Goal: Download file/media

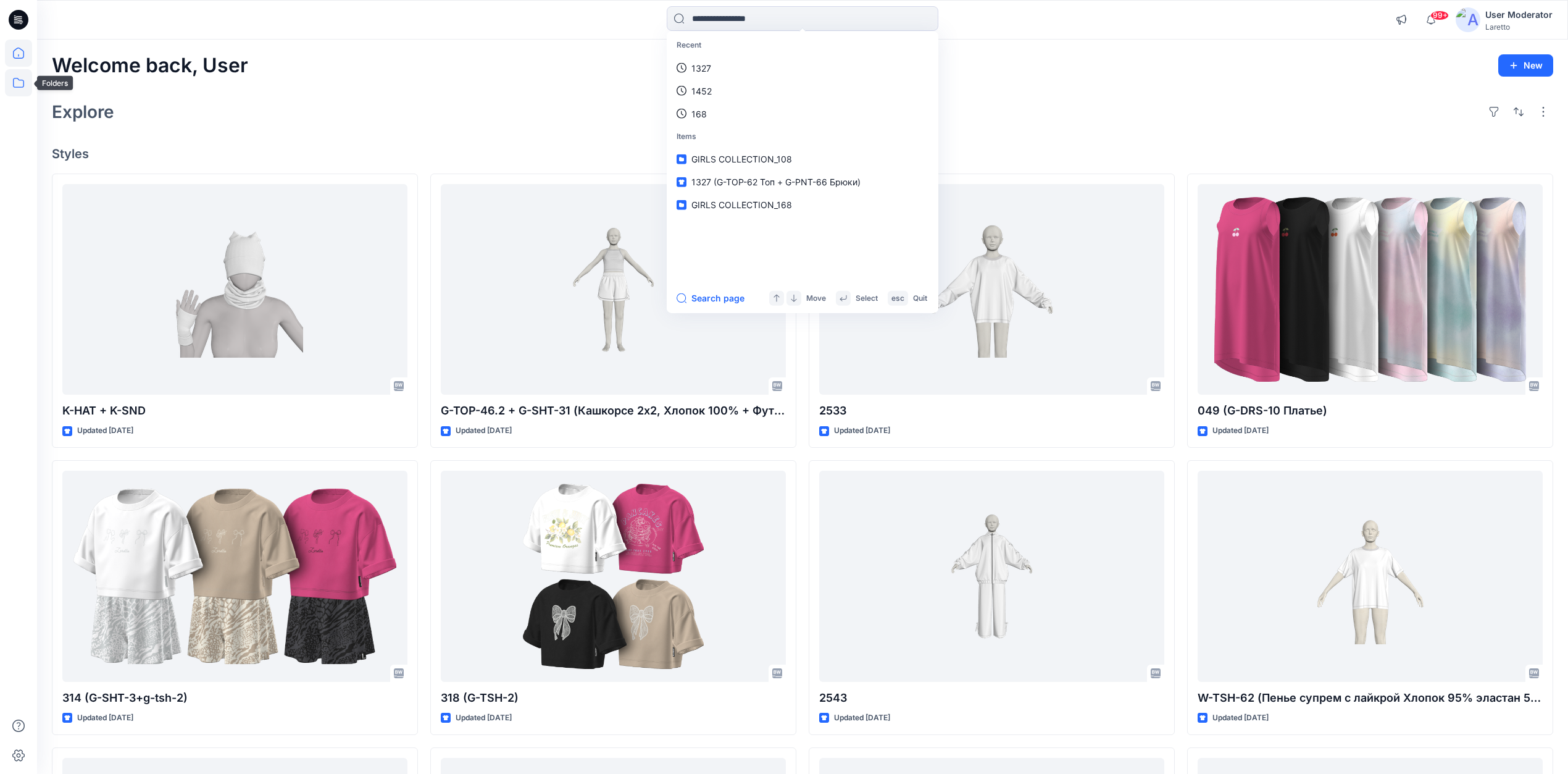
click at [23, 79] on icon at bounding box center [19, 83] width 27 height 27
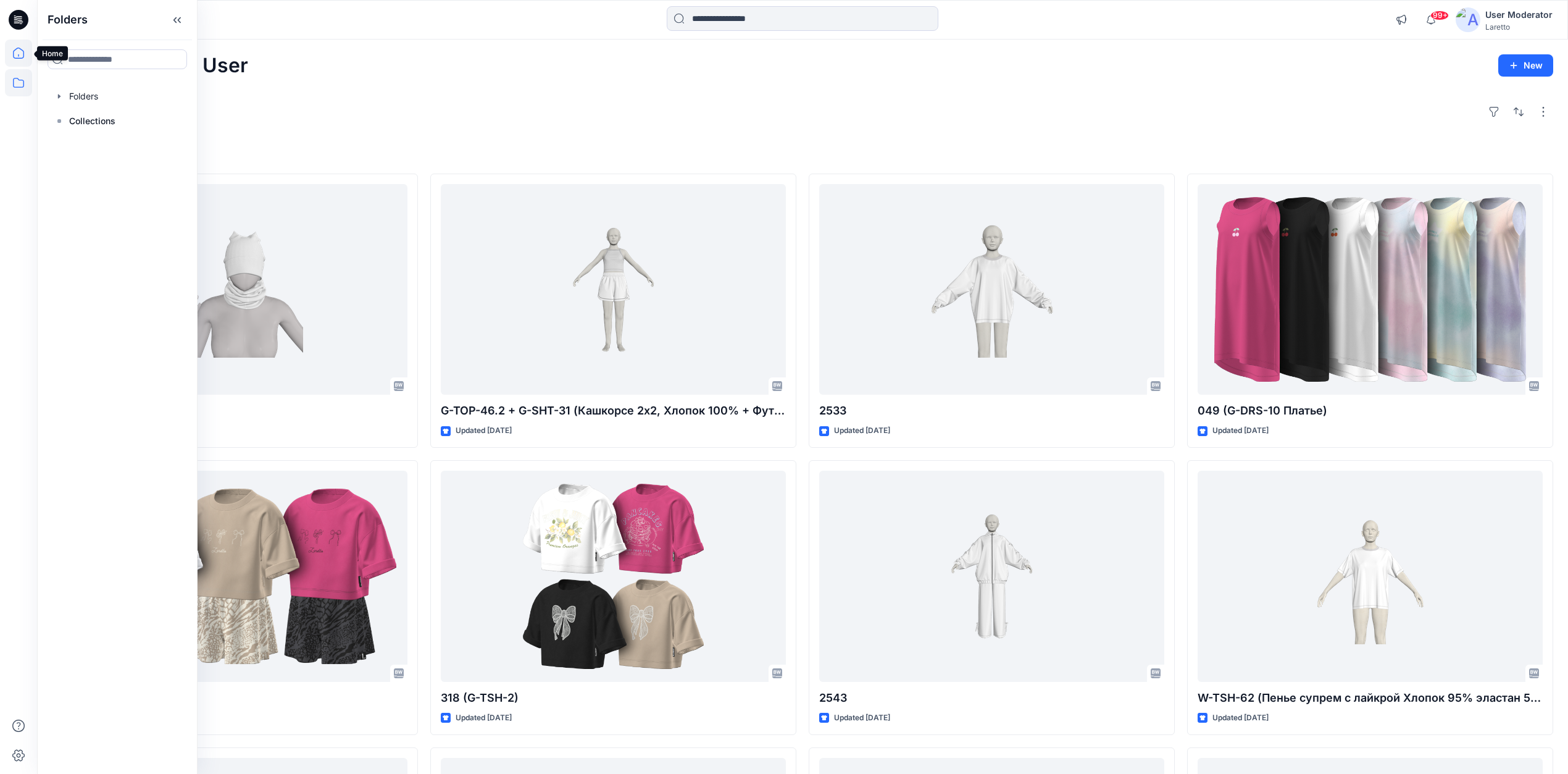
click at [20, 55] on icon at bounding box center [19, 54] width 27 height 27
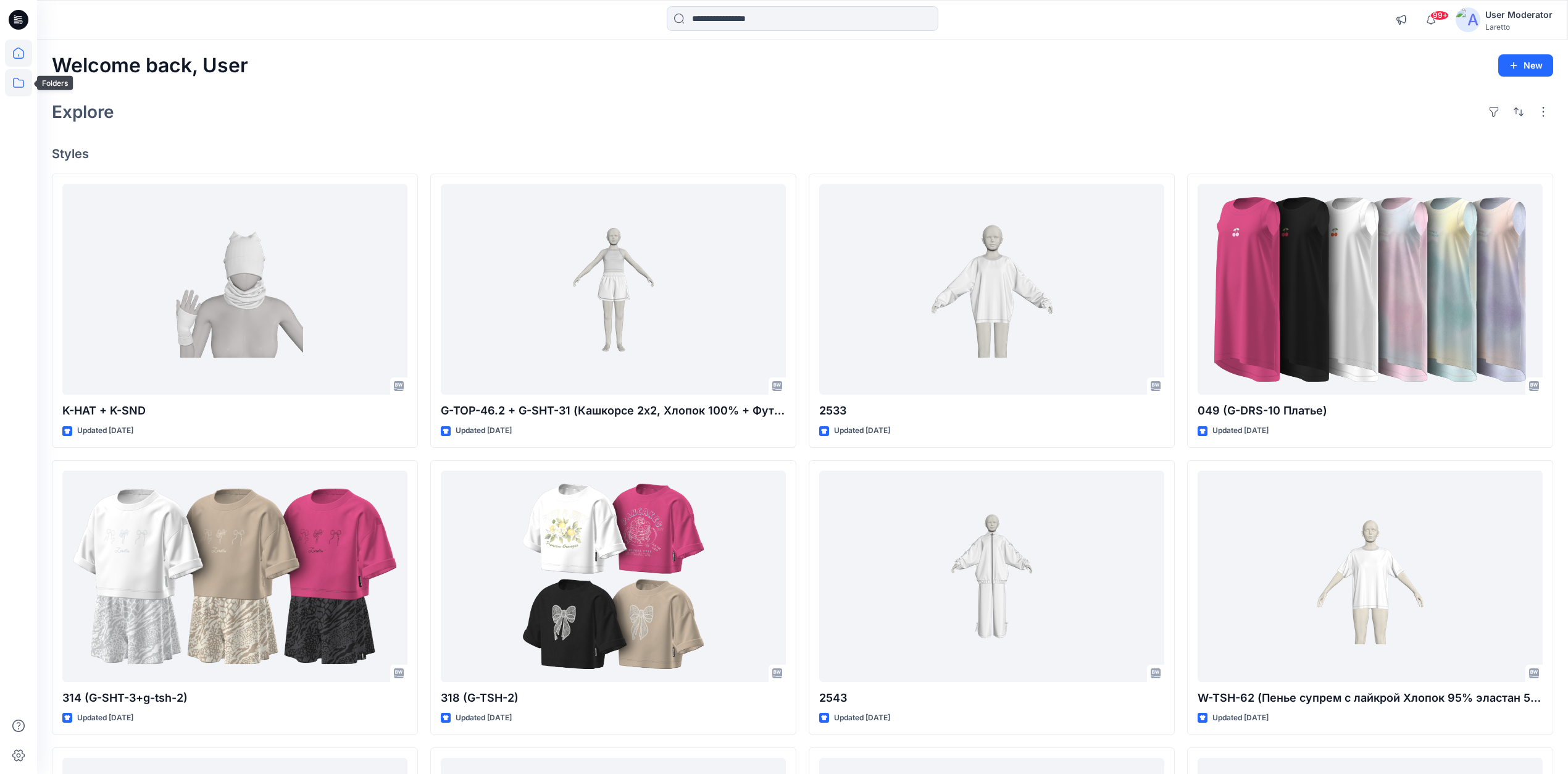
drag, startPoint x: 22, startPoint y: 77, endPoint x: 28, endPoint y: 85, distance: 10.0
click at [22, 77] on icon at bounding box center [19, 83] width 27 height 27
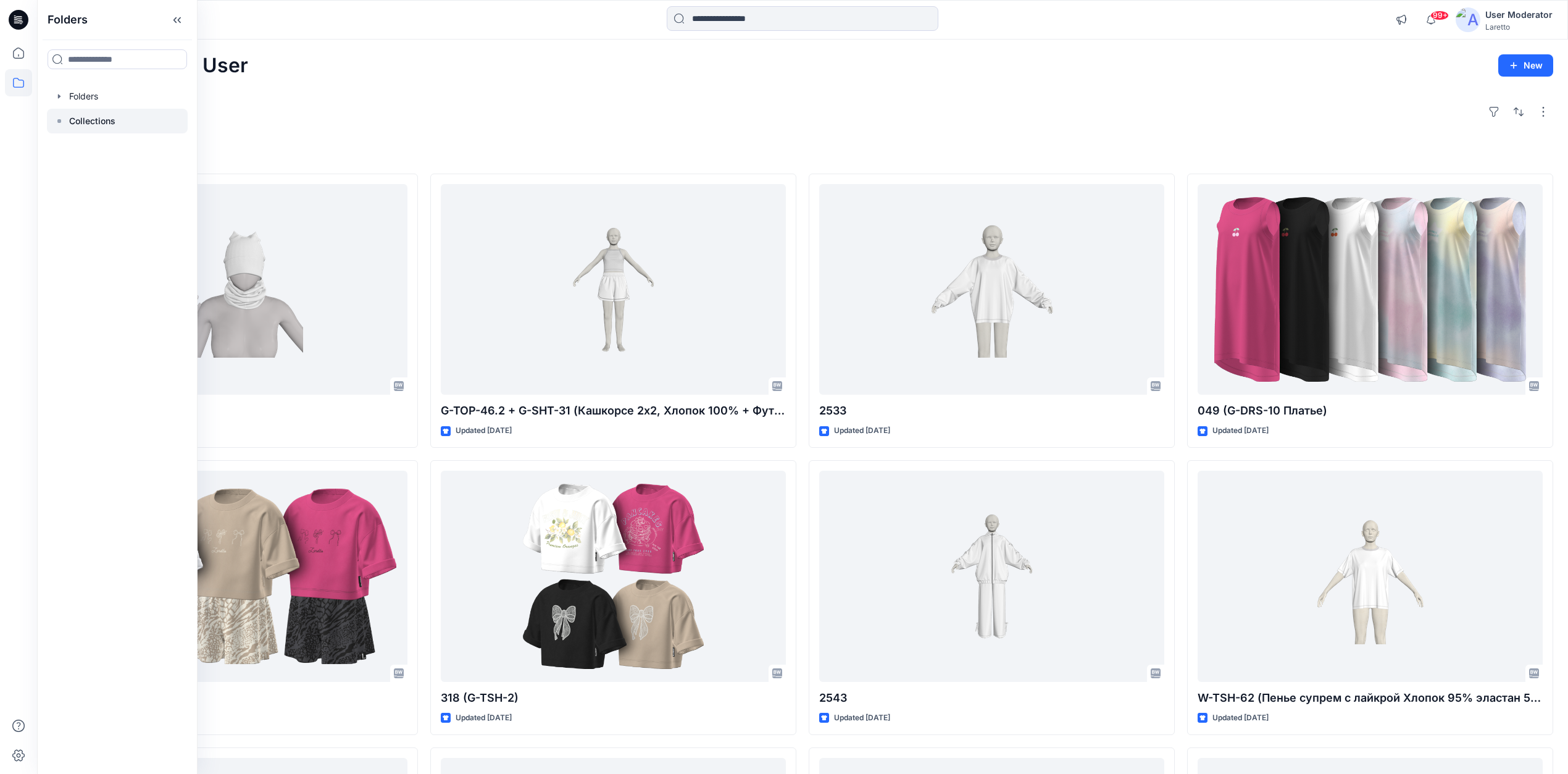
click at [96, 123] on p "Collections" at bounding box center [92, 121] width 46 height 15
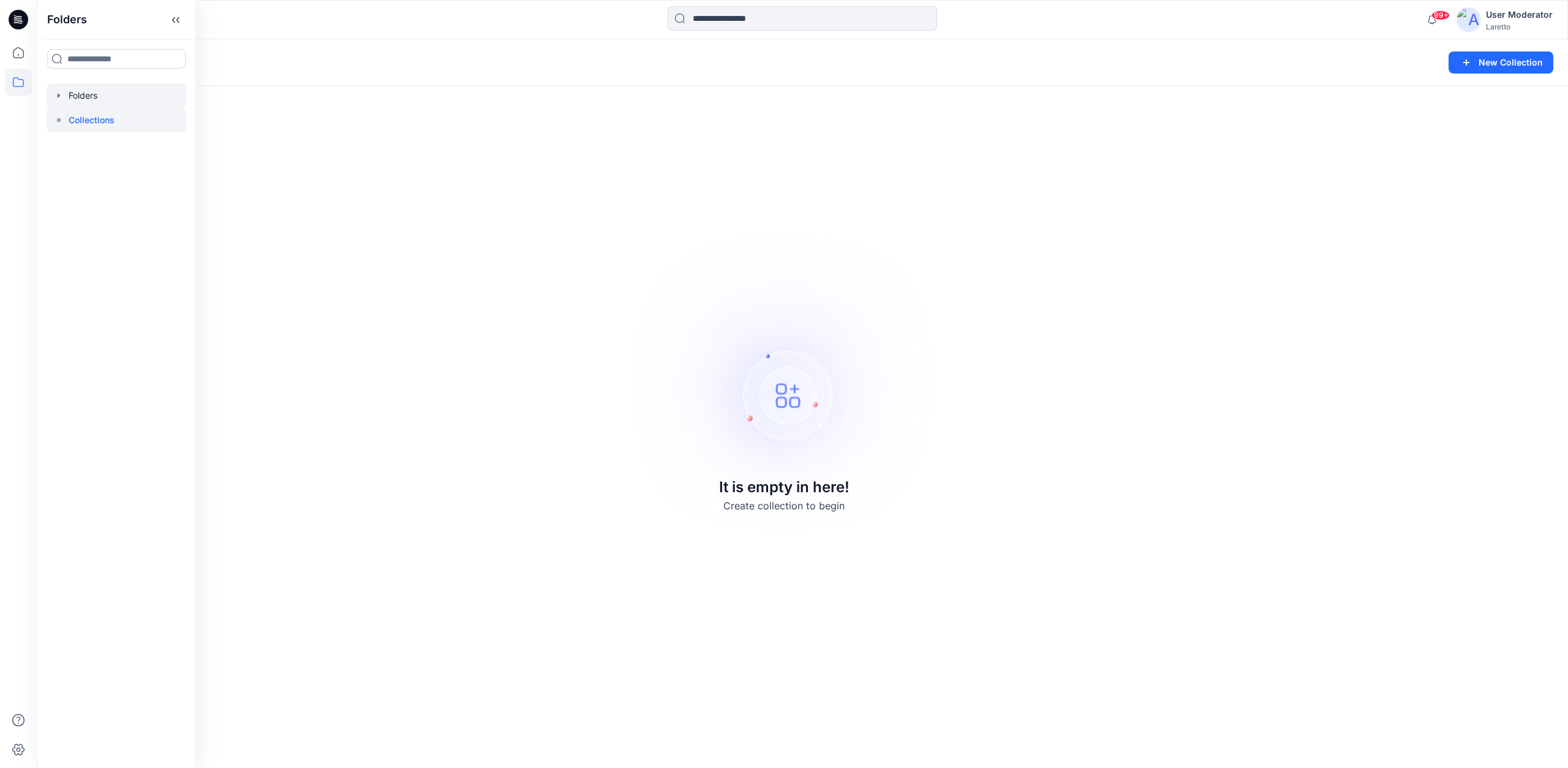
click at [85, 83] on div at bounding box center [116, 96] width 139 height 25
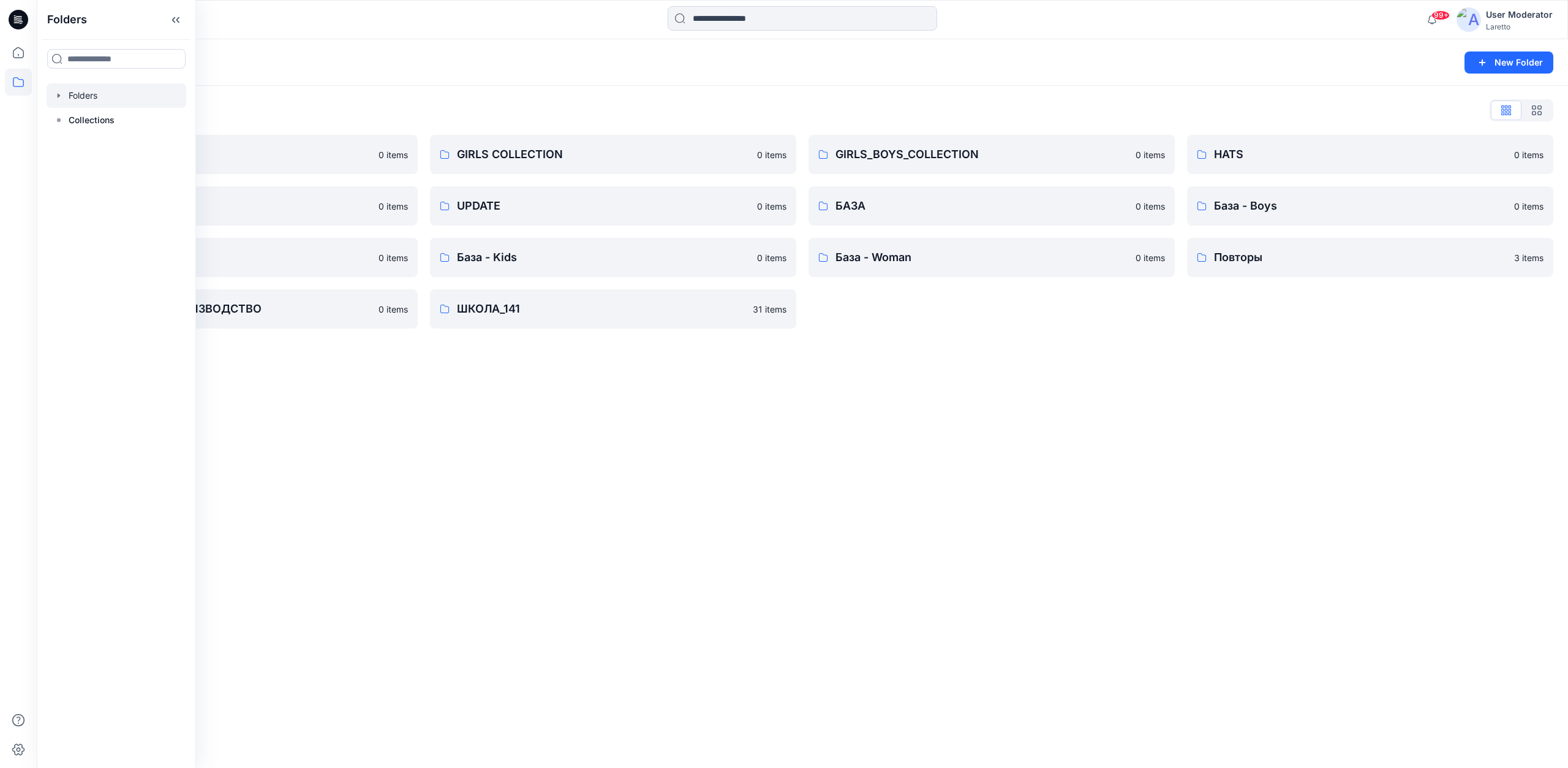
click at [531, 427] on div "Folders New Folder Folders List BOY'S COLLECTION 0 items MISCELLANEOUS 0 items …" at bounding box center [802, 404] width 1531 height 728
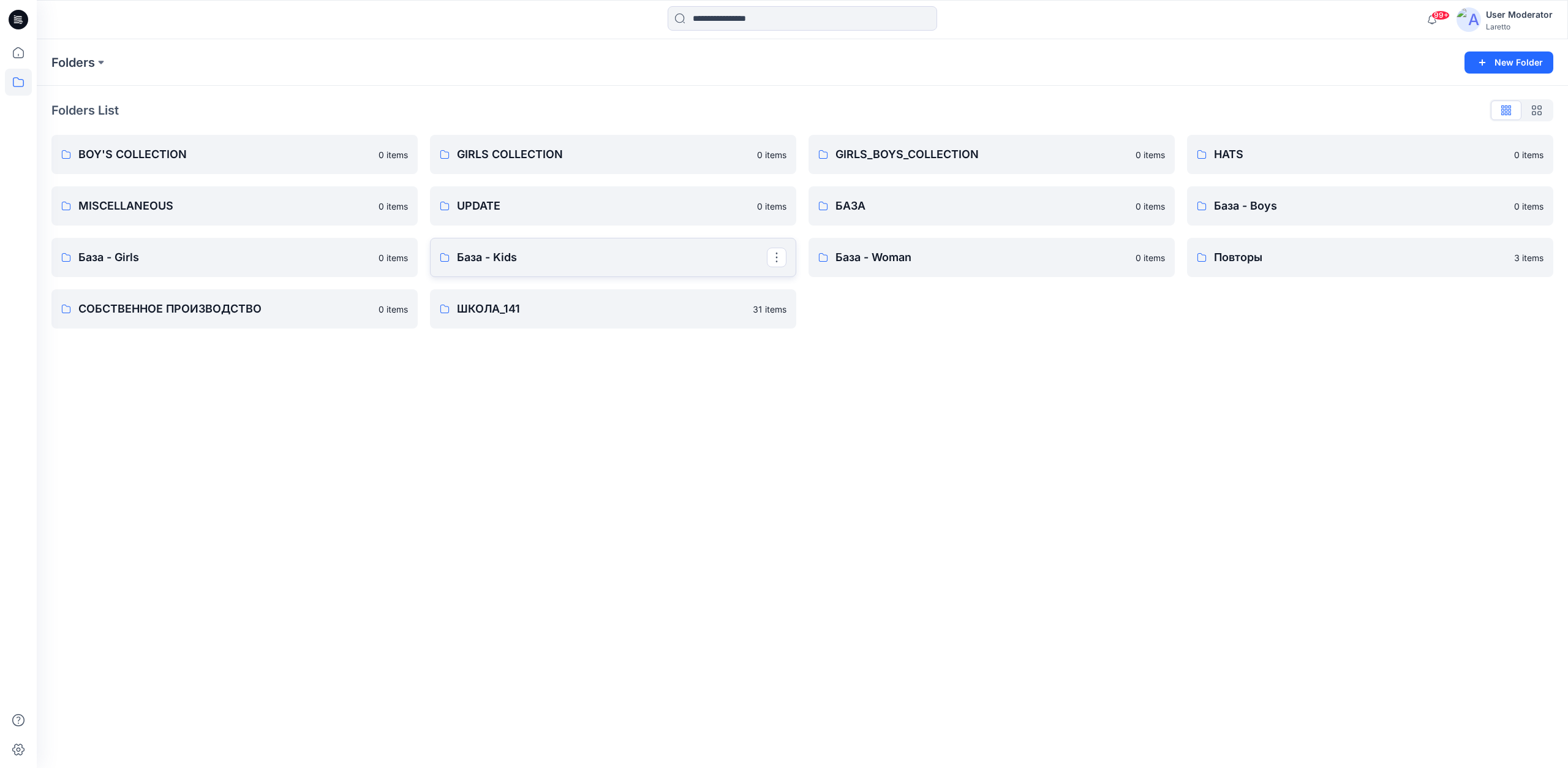
click at [468, 251] on p "База - Kids" at bounding box center [612, 257] width 310 height 17
click at [133, 202] on p "MISCELLANEOUS" at bounding box center [233, 206] width 310 height 17
click at [117, 254] on p "База - Girls" at bounding box center [233, 257] width 310 height 17
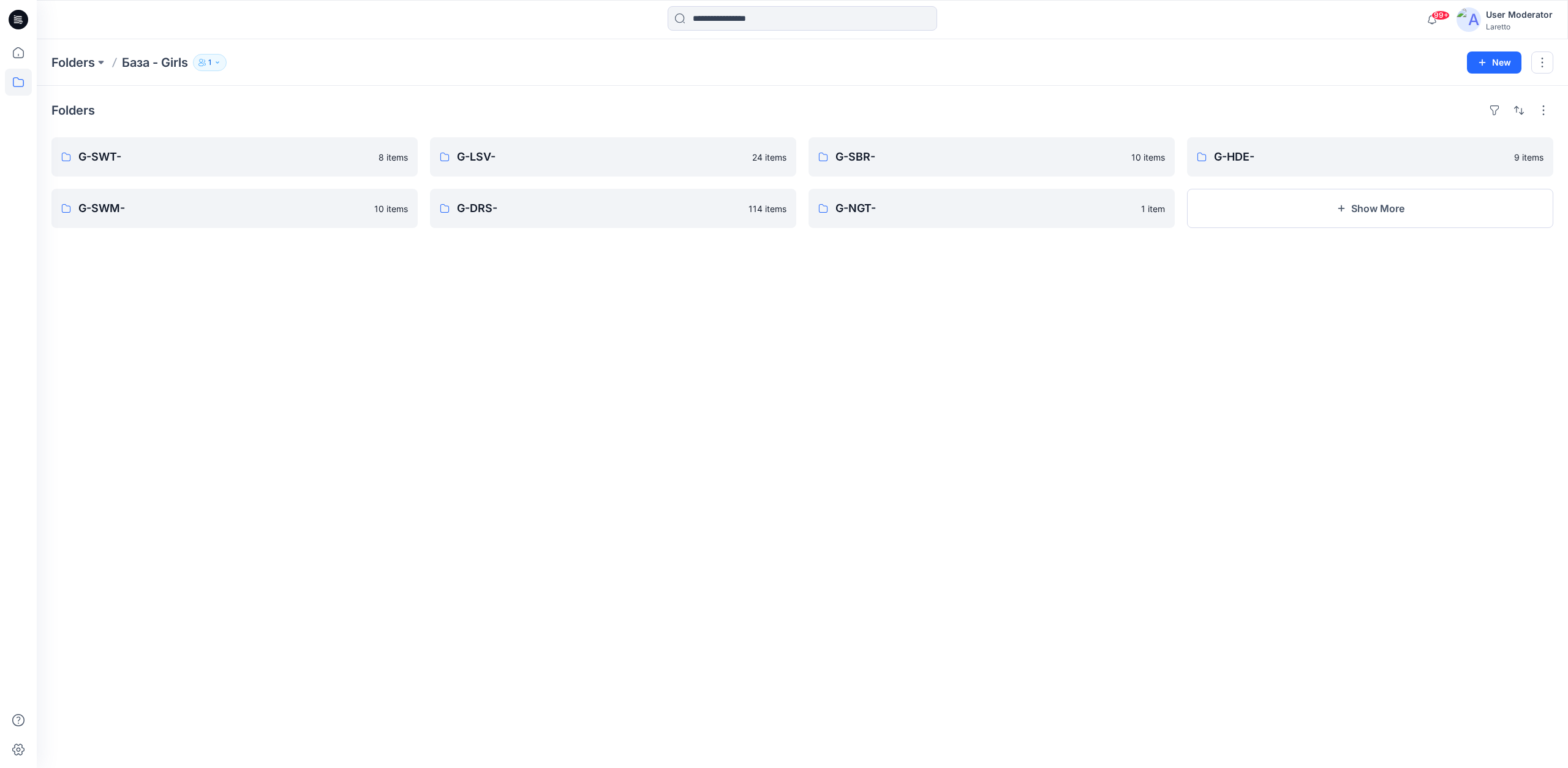
click at [425, 451] on div "Folders G-SWT- 8 items G-SWM- 10 items G-LSV- 24 items G-DRS- 114 items G-SBR- …" at bounding box center [802, 427] width 1531 height 682
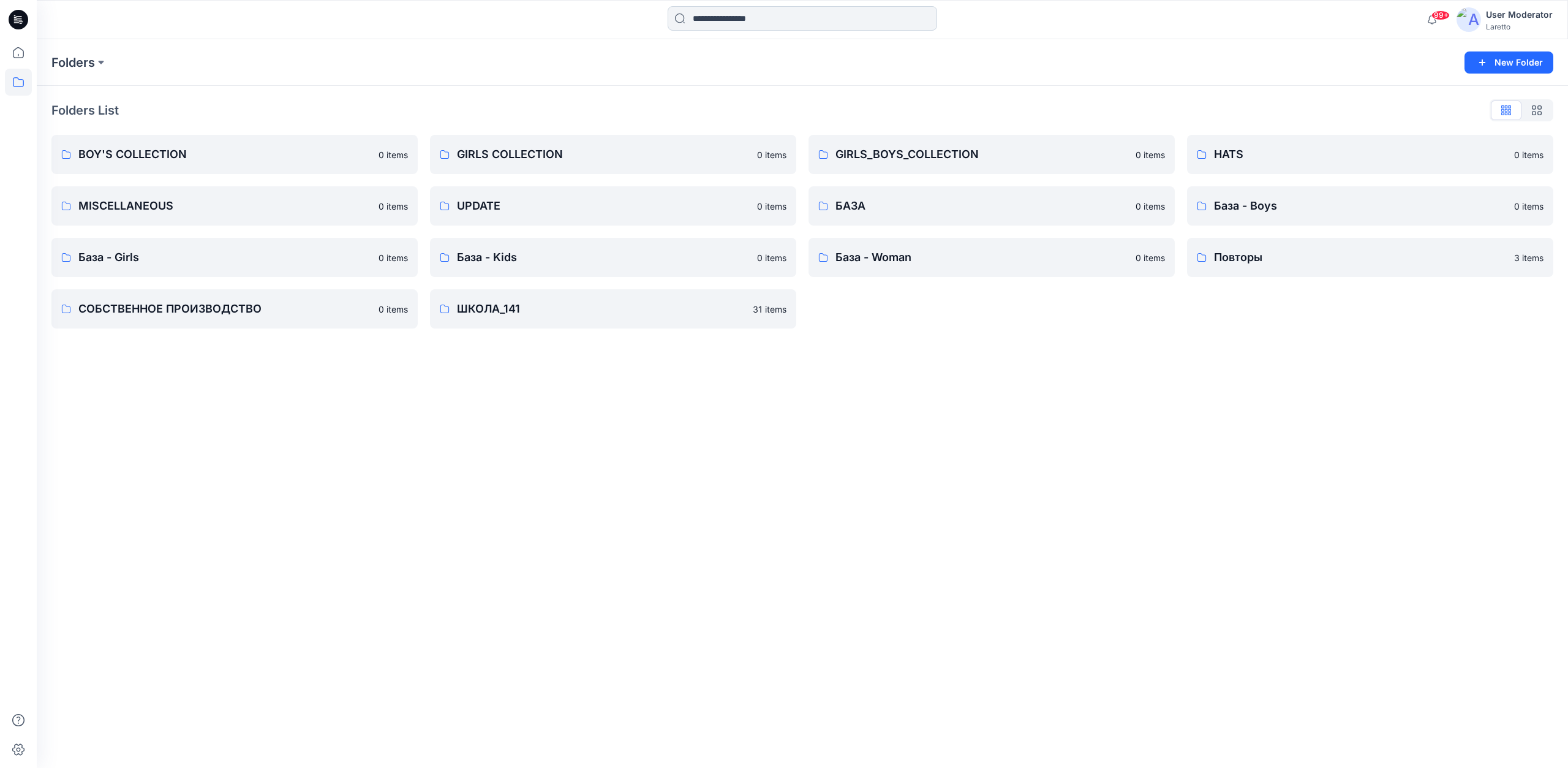
click at [694, 20] on input at bounding box center [802, 19] width 270 height 25
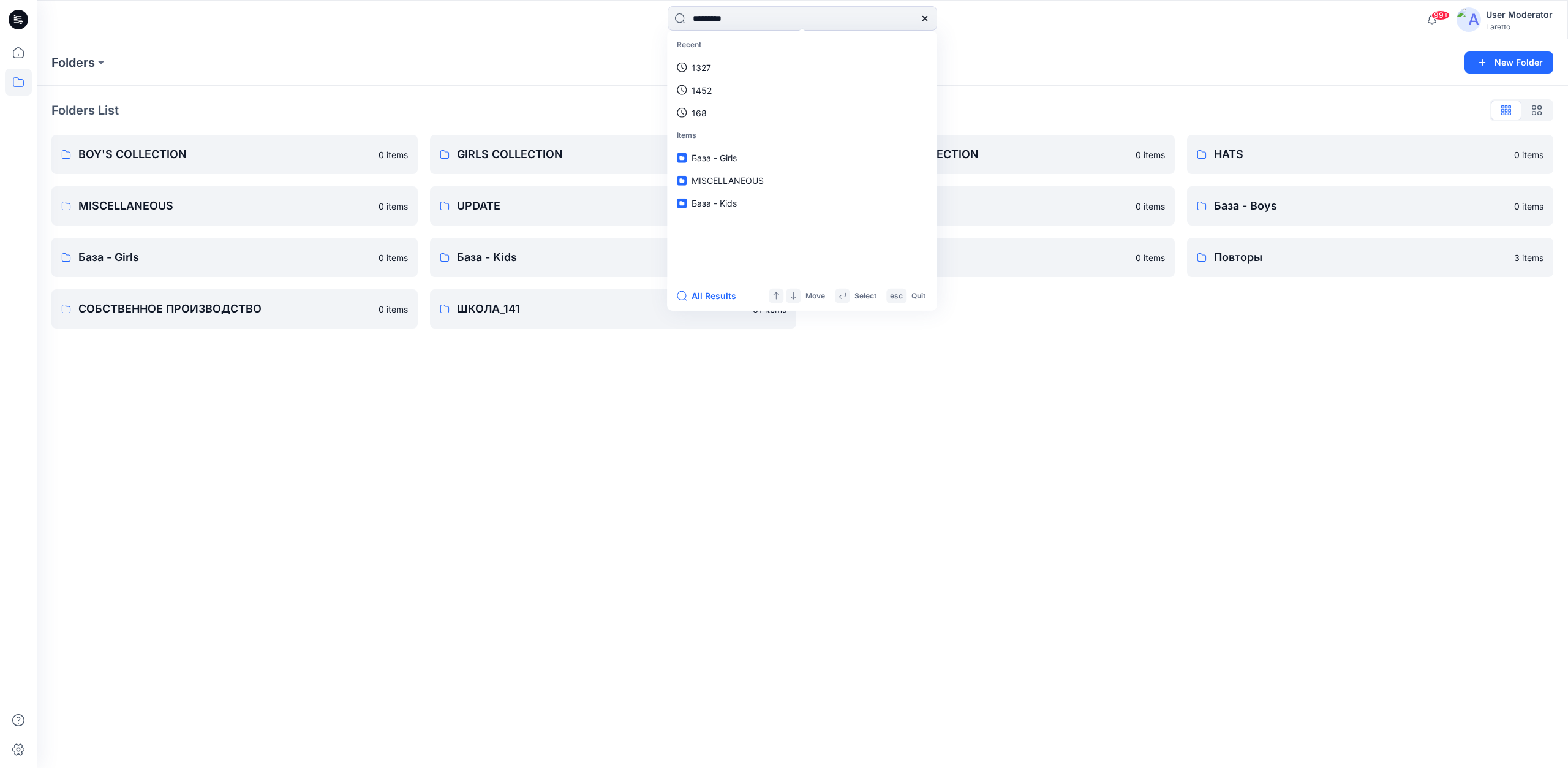
type input "**********"
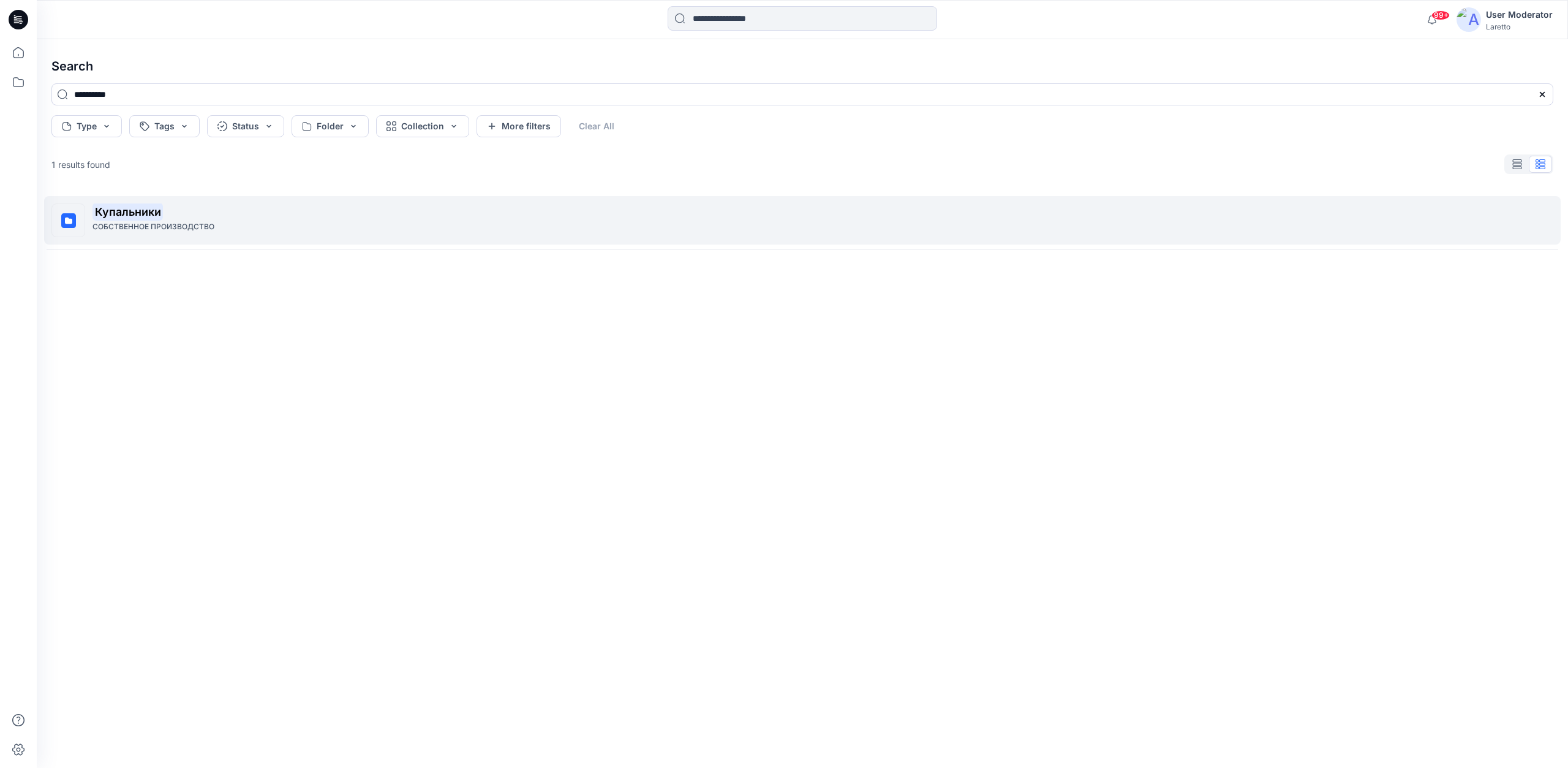
click at [138, 212] on mark "Купальники" at bounding box center [128, 212] width 70 height 17
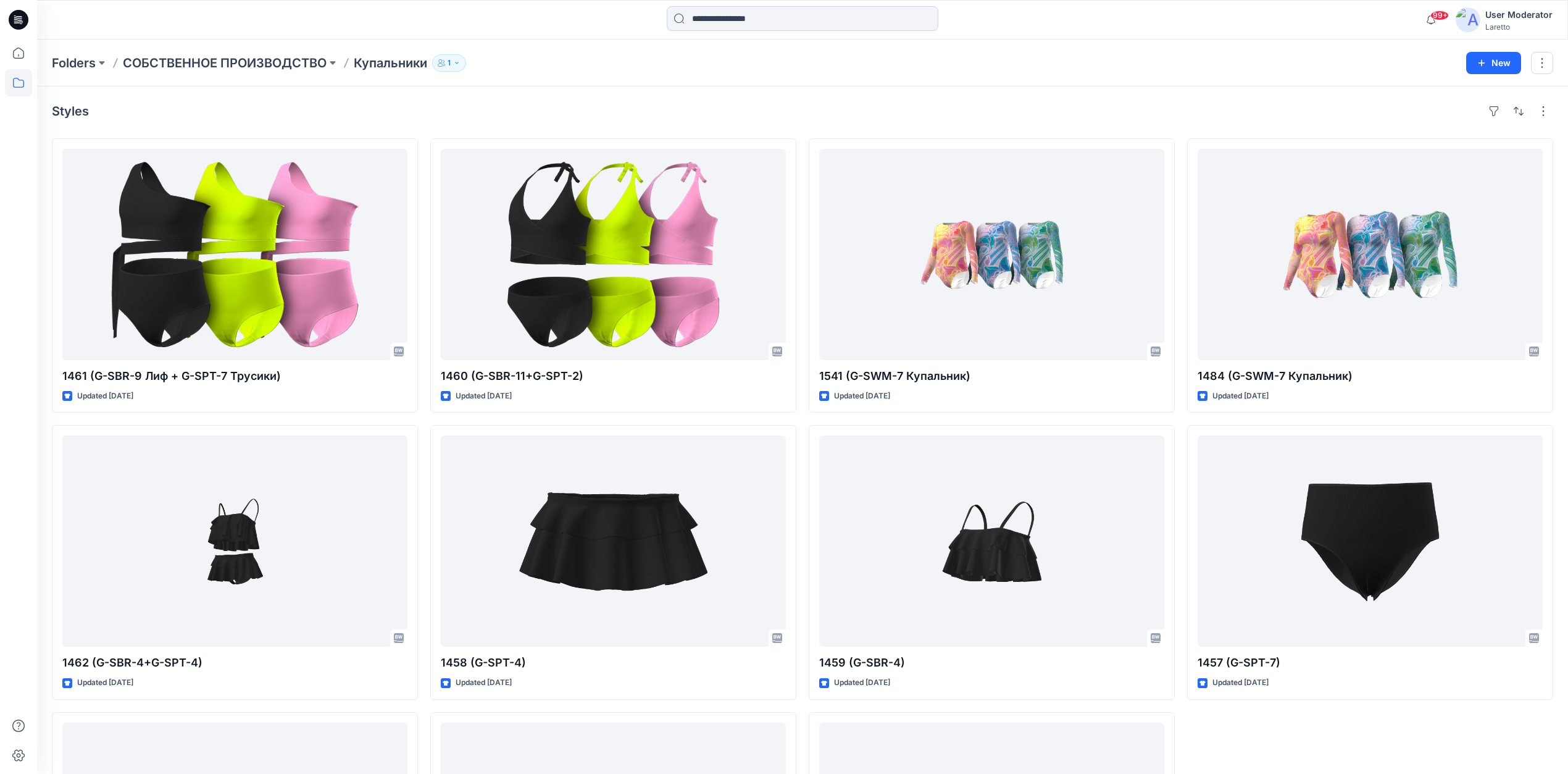
click at [724, 27] on input at bounding box center [802, 19] width 272 height 25
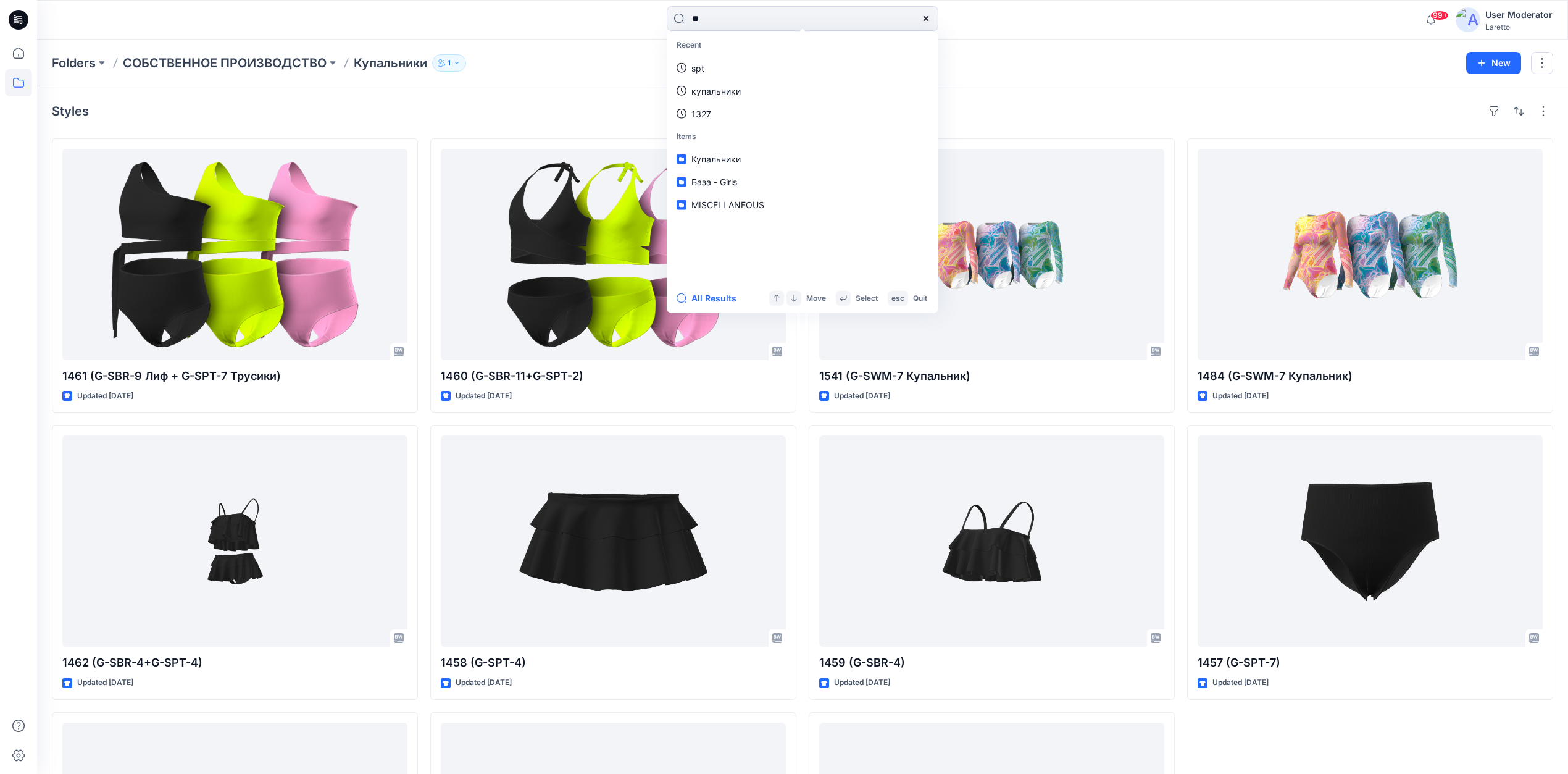
type input "*"
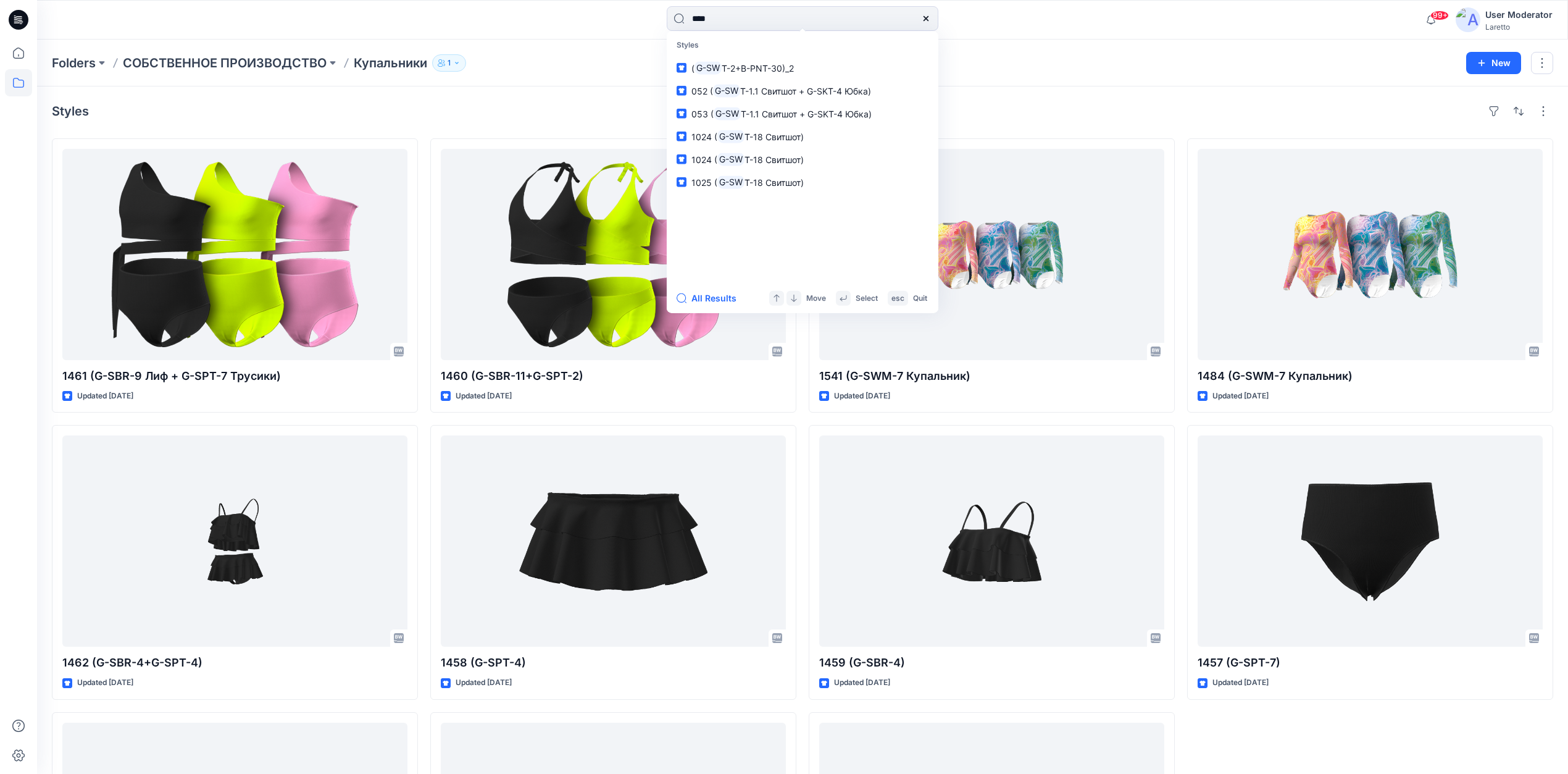
type input "*****"
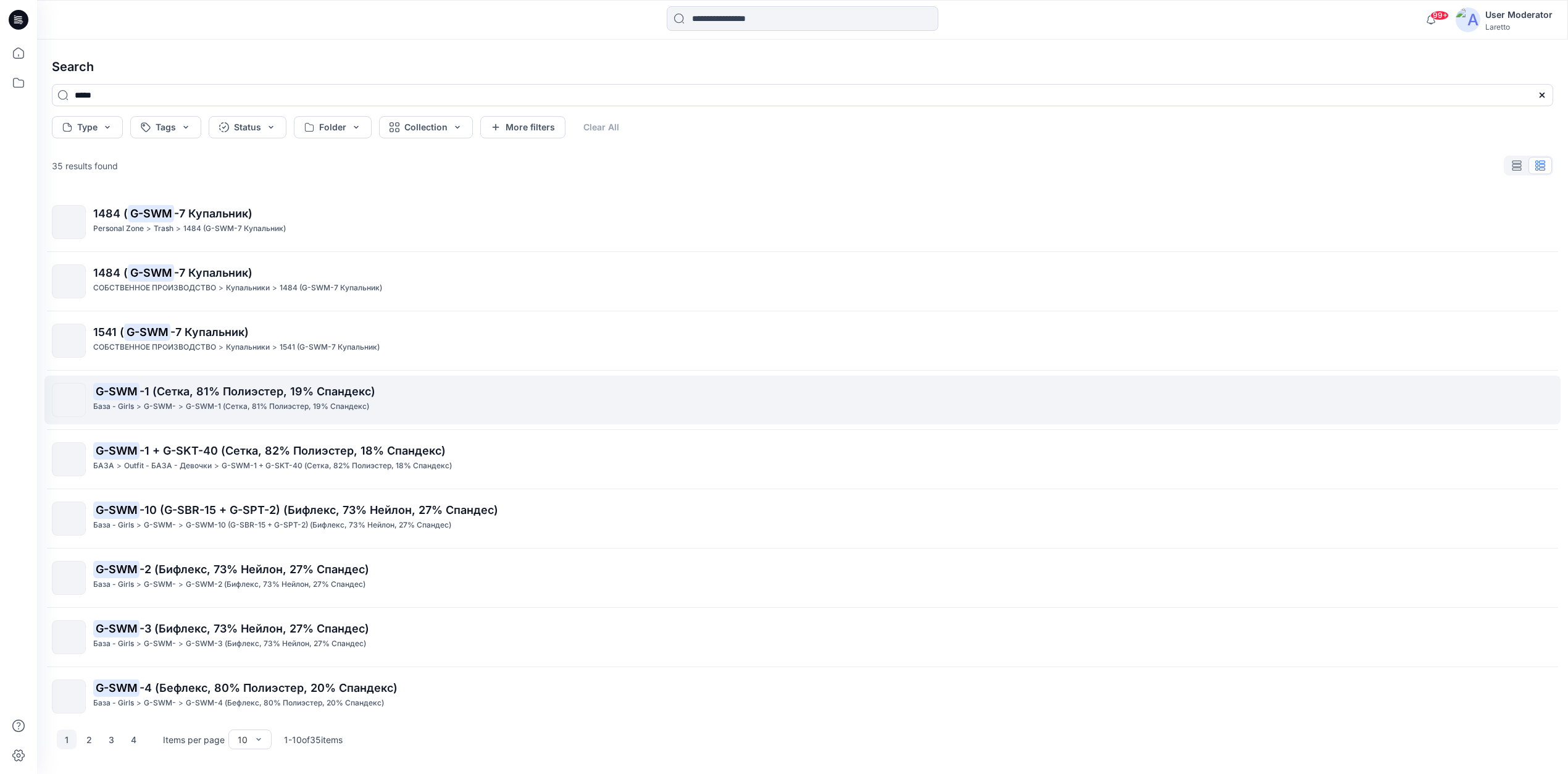
click at [206, 386] on span "-1 (Сетка, 81% Полиэстер, 19% Спандекс)" at bounding box center [257, 391] width 236 height 13
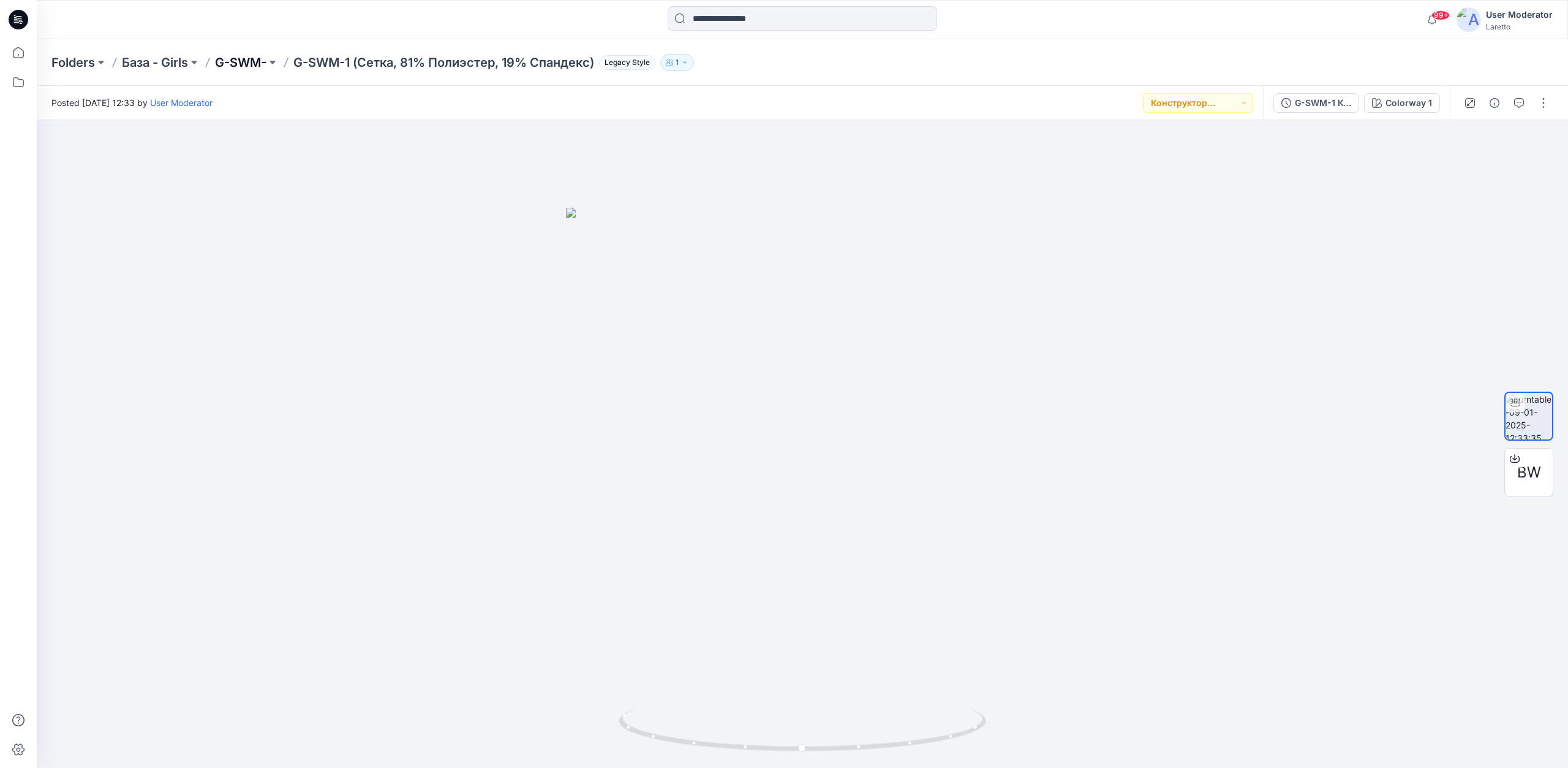
click at [248, 62] on p "G-SWM-" at bounding box center [240, 62] width 51 height 17
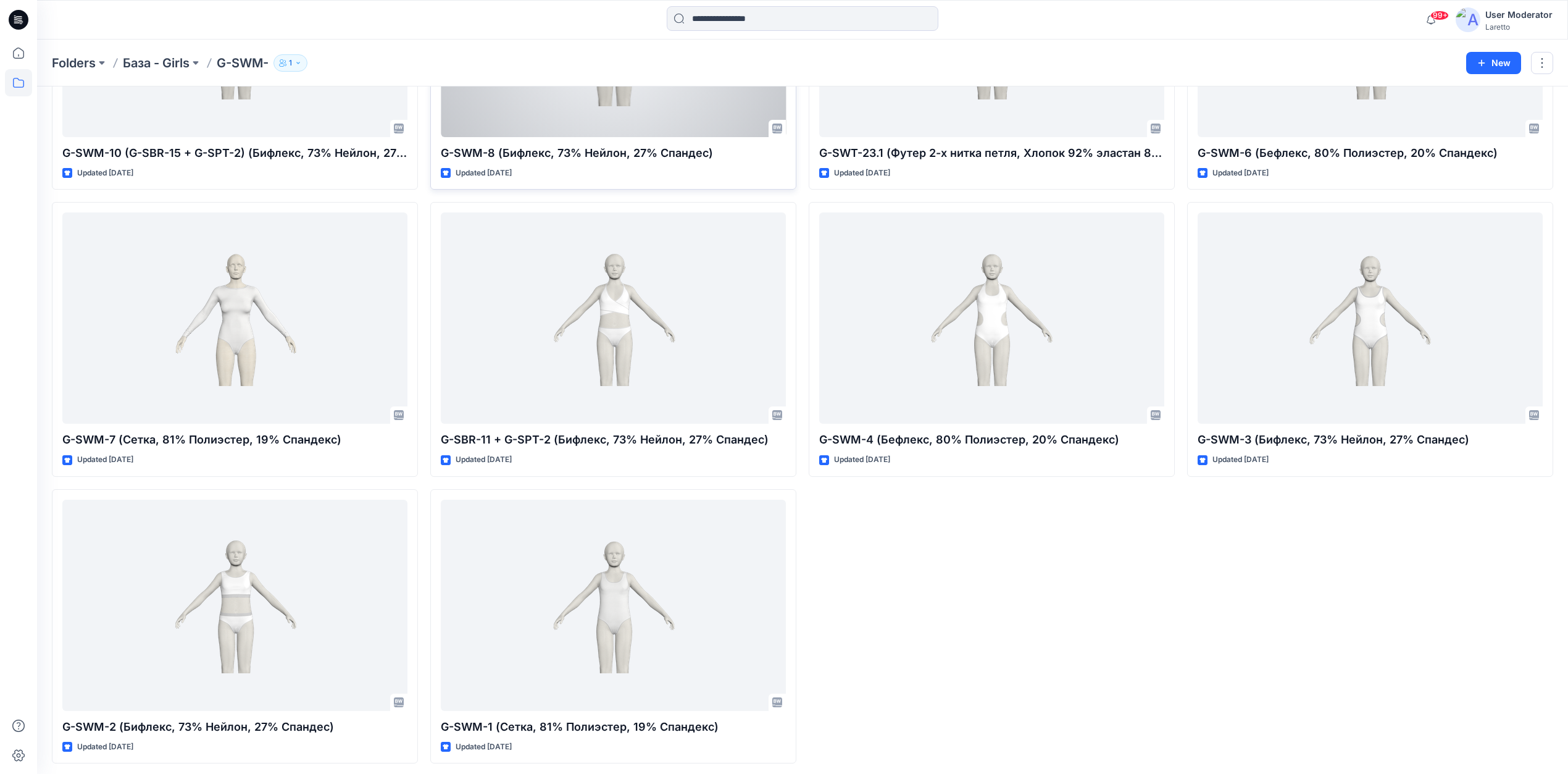
scroll to position [228, 0]
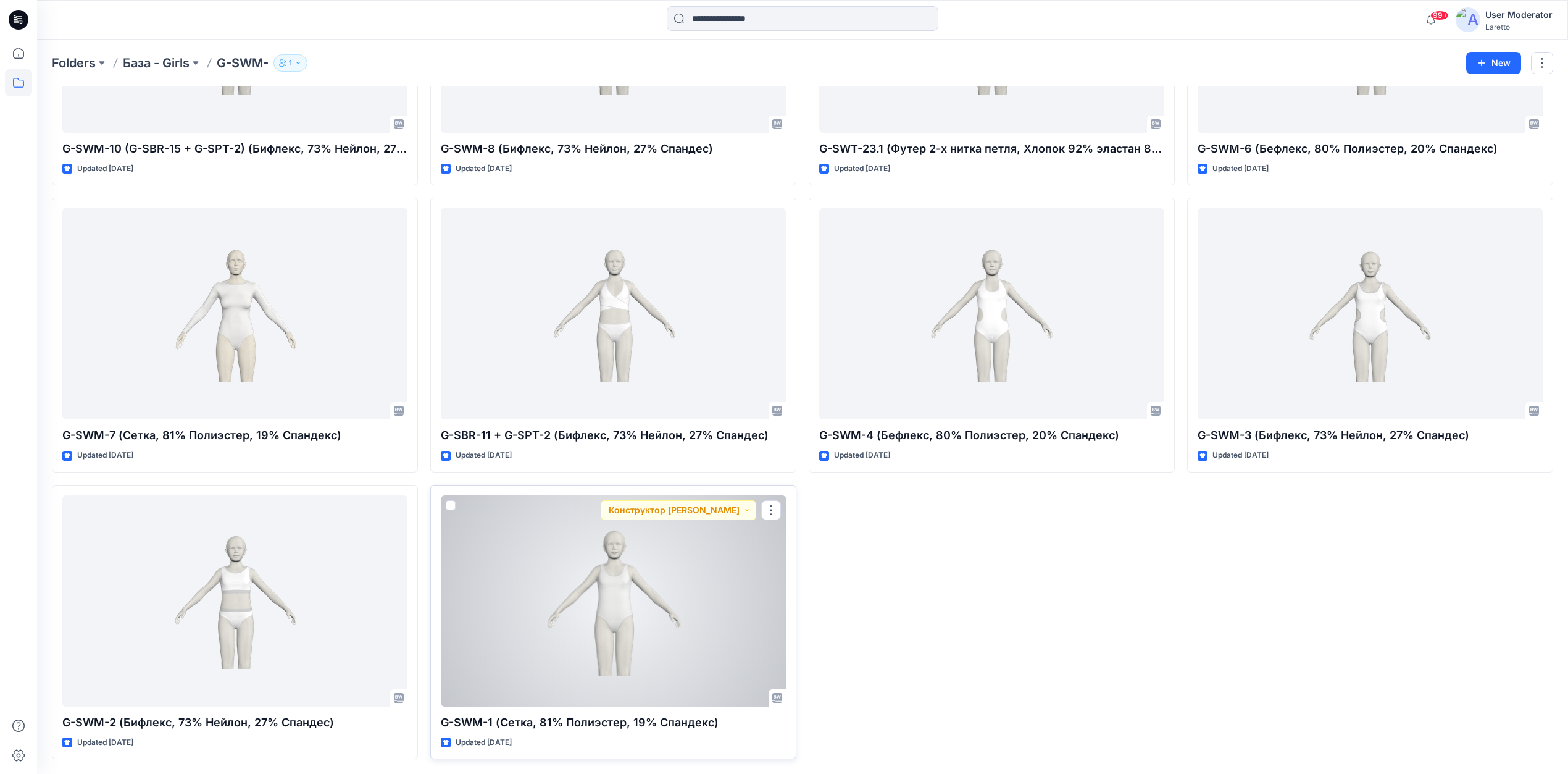
click at [679, 600] on div at bounding box center [613, 600] width 345 height 211
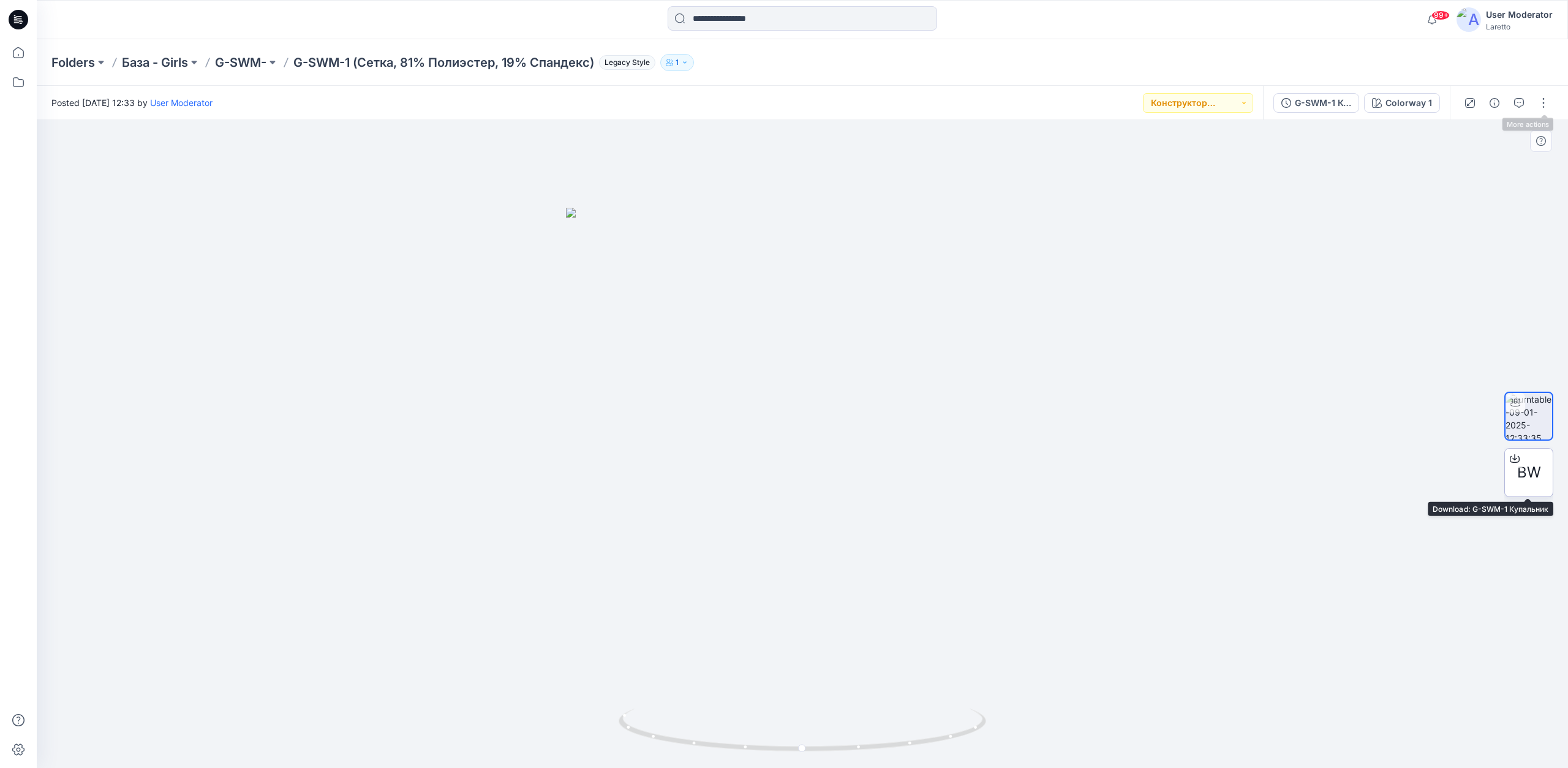
click at [1535, 464] on span "BW" at bounding box center [1529, 472] width 24 height 22
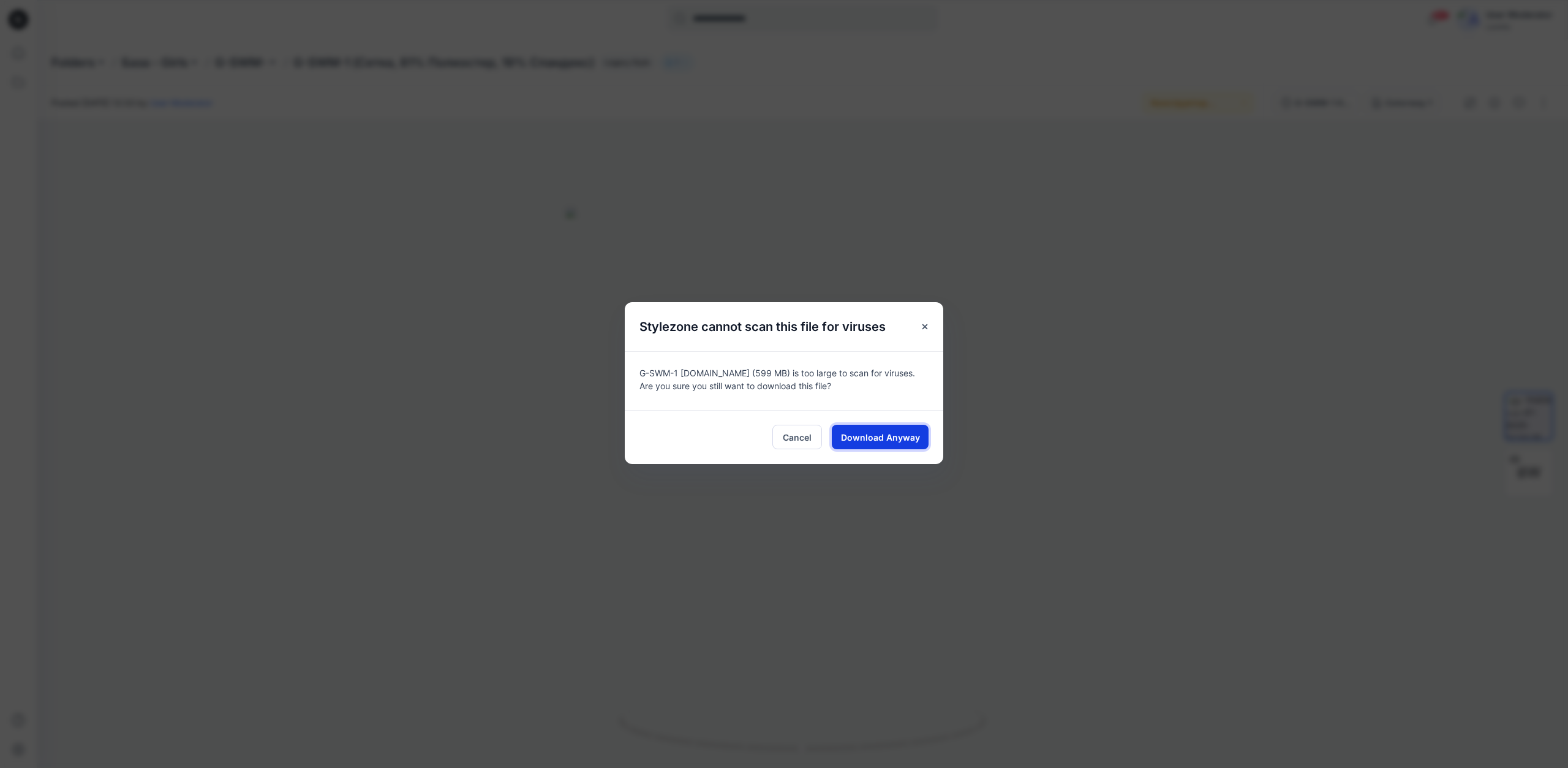
click at [897, 439] on span "Download Anyway" at bounding box center [881, 437] width 79 height 13
